Goal: Transaction & Acquisition: Purchase product/service

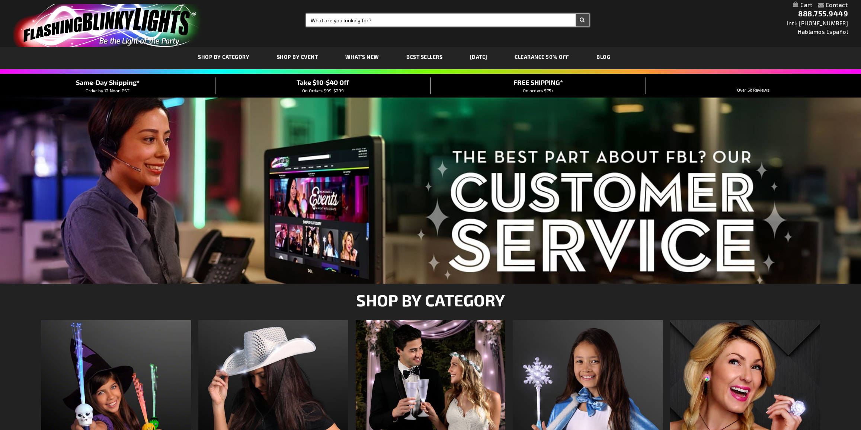
click at [334, 19] on input "Search" at bounding box center [447, 20] width 283 height 13
type input "disco earring"
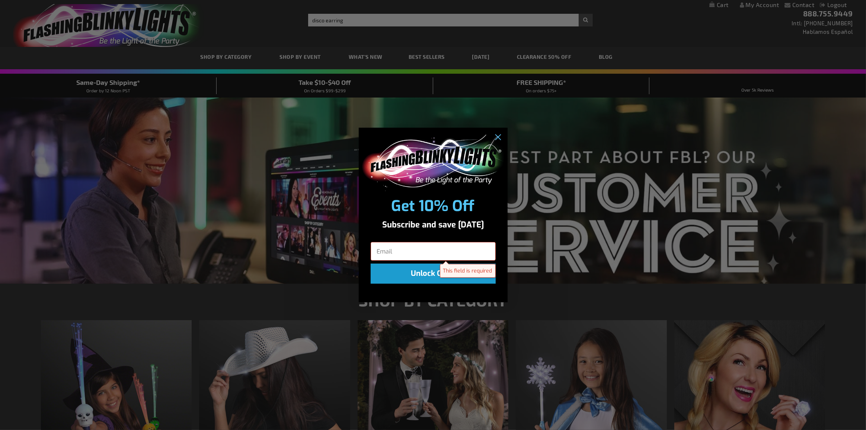
type input "adminjuan"
drag, startPoint x: 495, startPoint y: 141, endPoint x: 481, endPoint y: 150, distance: 16.9
click at [496, 141] on circle "Close dialog" at bounding box center [497, 137] width 12 height 12
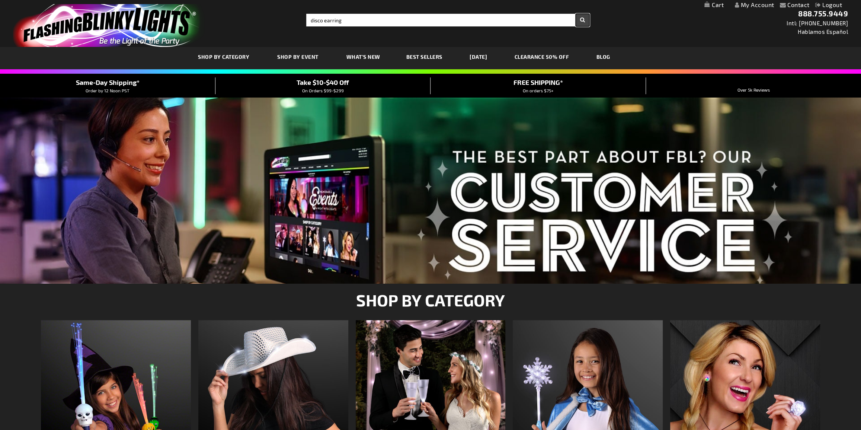
click at [577, 18] on button "Search" at bounding box center [583, 20] width 14 height 13
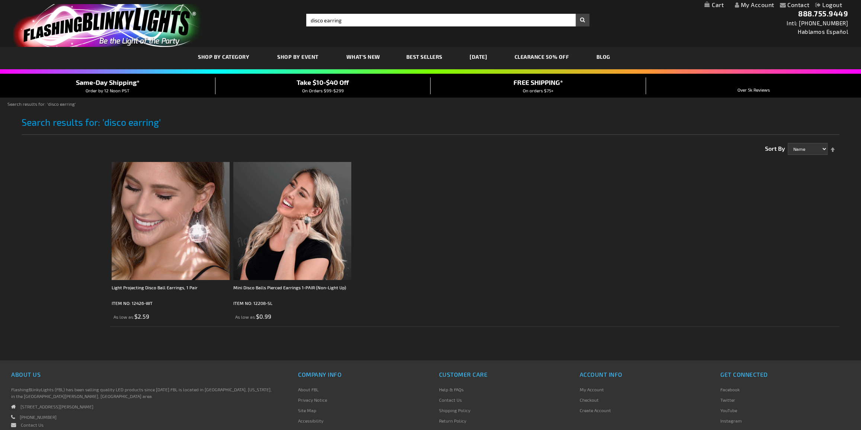
click at [165, 195] on img at bounding box center [171, 221] width 118 height 118
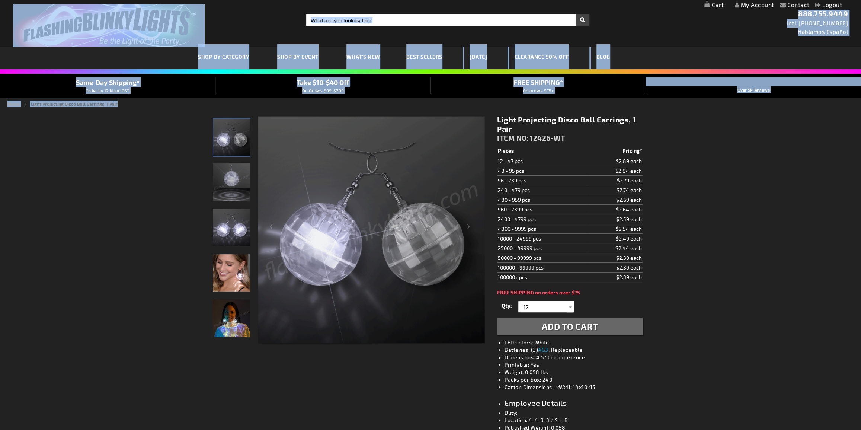
drag, startPoint x: 180, startPoint y: 105, endPoint x: 235, endPoint y: -31, distance: 146.5
